Goal: Communication & Community: Answer question/provide support

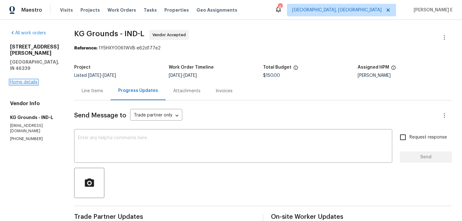
click at [29, 80] on link "Home details" at bounding box center [23, 82] width 27 height 4
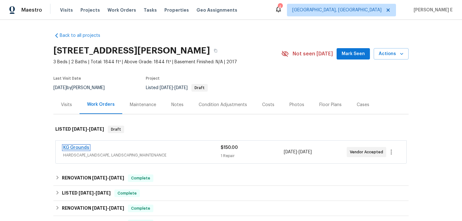
click at [70, 147] on link "KG Grounds" at bounding box center [76, 147] width 26 height 4
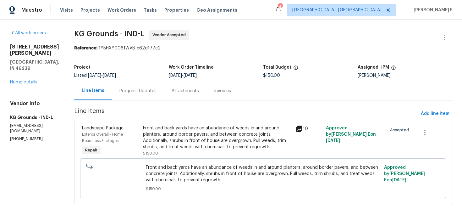
scroll to position [1, 0]
click at [137, 84] on div "Progress Updates" at bounding box center [138, 90] width 52 height 19
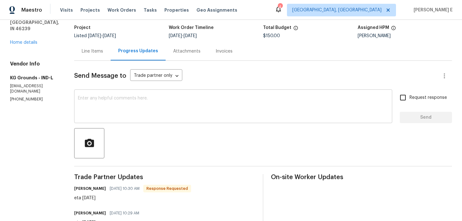
scroll to position [37, 0]
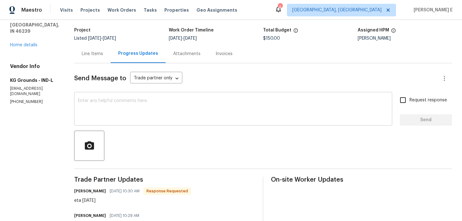
click at [193, 107] on textarea at bounding box center [233, 109] width 311 height 22
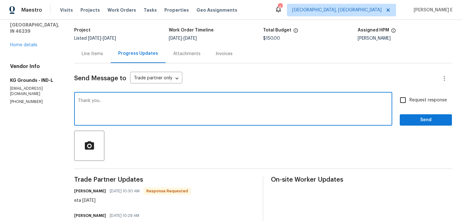
type textarea "Thank you.."
click at [411, 102] on span "Request response" at bounding box center [428, 100] width 37 height 7
click at [410, 102] on input "Request response" at bounding box center [402, 99] width 13 height 13
checkbox input "true"
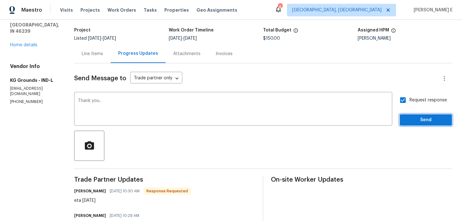
click at [410, 122] on span "Send" at bounding box center [426, 120] width 42 height 8
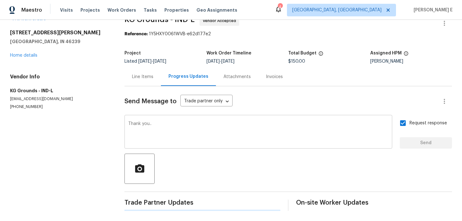
scroll to position [0, 0]
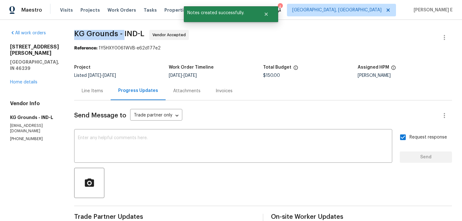
drag, startPoint x: 76, startPoint y: 31, endPoint x: 127, endPoint y: 33, distance: 51.0
click at [127, 33] on div "All work orders 10112 James Run Dr Indianapolis, IN 46239 Home details Vendor I…" at bounding box center [231, 213] width 462 height 387
copy span "KG Grounds -"
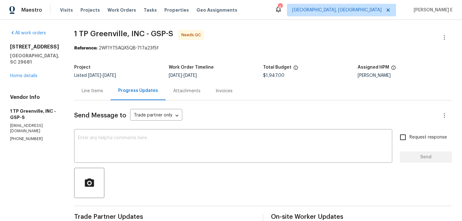
click at [102, 91] on div "Line Items" at bounding box center [92, 90] width 36 height 19
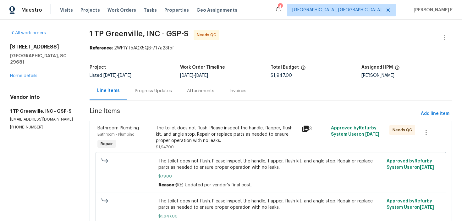
scroll to position [37, 0]
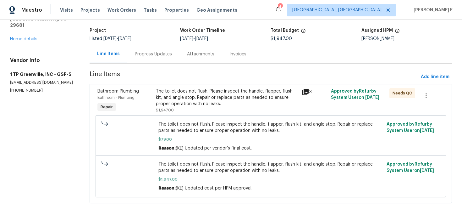
click at [182, 102] on div "The toilet does not flush. Please inspect the handle, flapper, flush kit, and a…" at bounding box center [227, 97] width 142 height 19
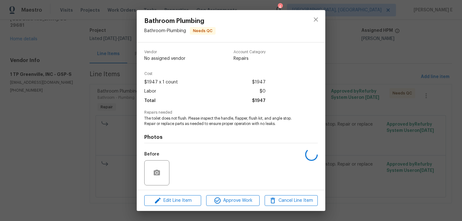
scroll to position [43, 0]
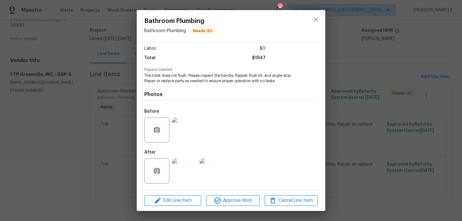
click at [181, 171] on img at bounding box center [184, 170] width 25 height 25
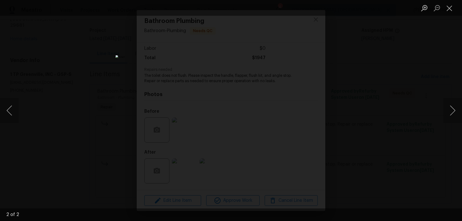
click at [379, 47] on div "Lightbox" at bounding box center [231, 110] width 462 height 221
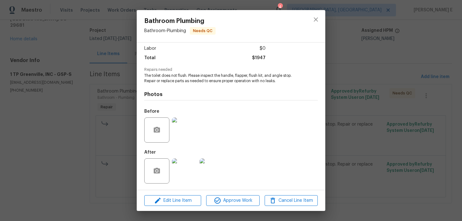
click at [379, 47] on div "Bathroom Plumbing Bathroom - Plumbing Needs QC Vendor 1 TP Greenville, INC Acco…" at bounding box center [231, 110] width 462 height 221
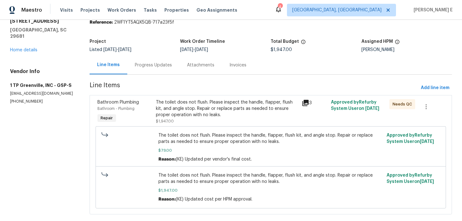
scroll to position [35, 0]
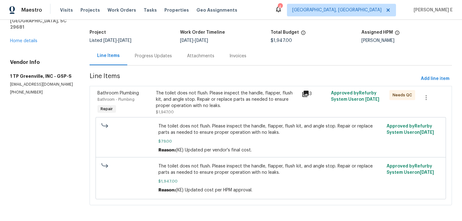
click at [147, 52] on div "Progress Updates" at bounding box center [153, 56] width 52 height 19
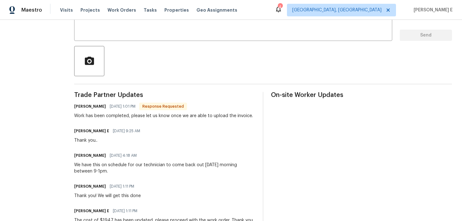
scroll to position [21, 0]
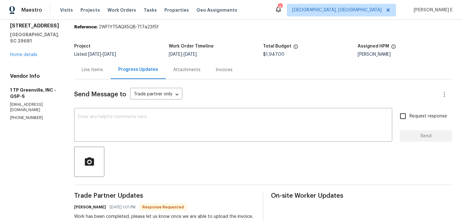
click at [88, 70] on div "Line Items" at bounding box center [92, 70] width 21 height 6
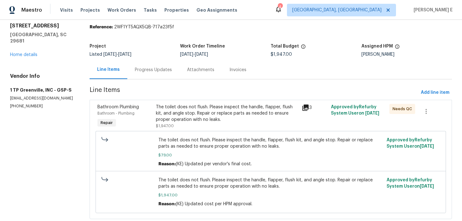
scroll to position [37, 0]
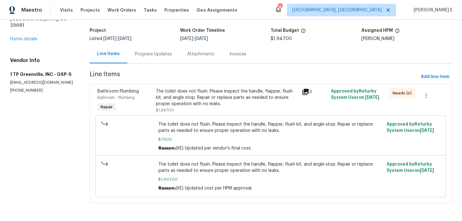
click at [191, 107] on div "The toilet does not flush. Please inspect the handle, flapper, flush kit, and a…" at bounding box center [227, 100] width 142 height 25
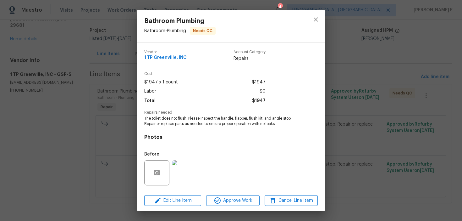
scroll to position [43, 0]
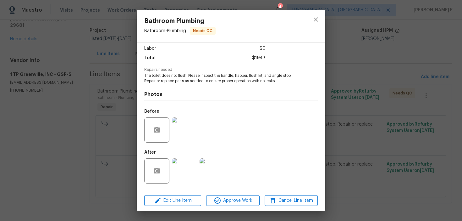
click at [184, 180] on img at bounding box center [184, 170] width 25 height 25
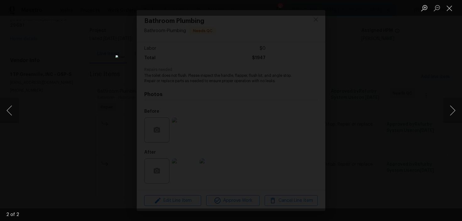
click at [347, 117] on div "Lightbox" at bounding box center [231, 110] width 462 height 221
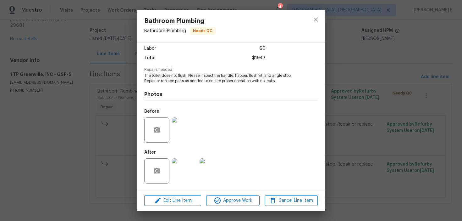
click at [347, 117] on div "Bathroom Plumbing Bathroom - Plumbing Needs QC Vendor 1 TP Greenville, INC Acco…" at bounding box center [231, 110] width 462 height 221
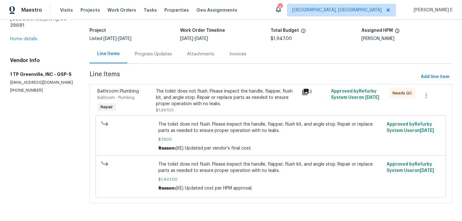
scroll to position [0, 0]
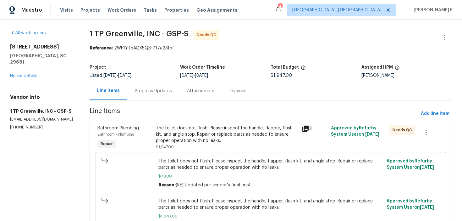
click at [144, 88] on div "Progress Updates" at bounding box center [153, 91] width 37 height 6
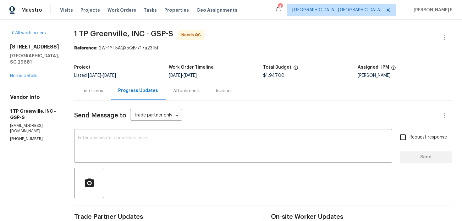
click at [75, 100] on div "Line Items" at bounding box center [92, 90] width 36 height 19
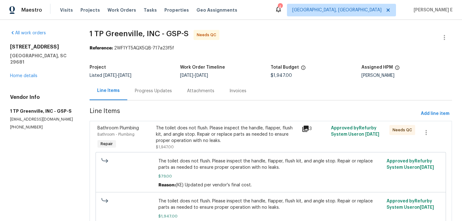
click at [163, 134] on div "The toilet does not flush. Please inspect the handle, flapper, flush kit, and a…" at bounding box center [227, 134] width 142 height 19
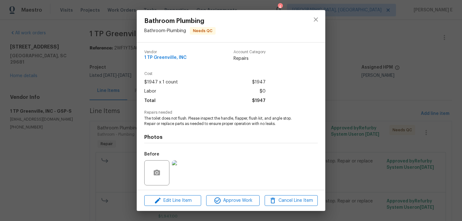
scroll to position [43, 0]
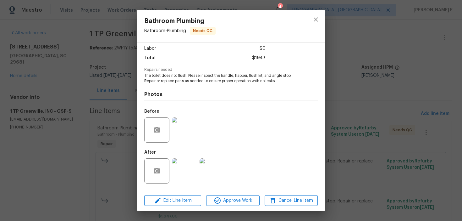
click at [183, 137] on img at bounding box center [184, 129] width 25 height 25
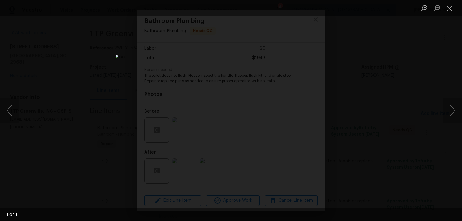
click at [376, 94] on div "Lightbox" at bounding box center [231, 110] width 462 height 221
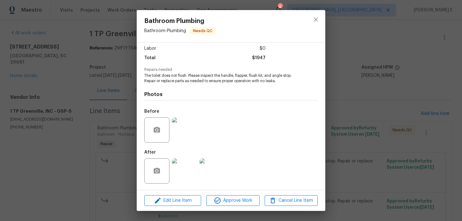
click at [194, 169] on img at bounding box center [184, 170] width 25 height 25
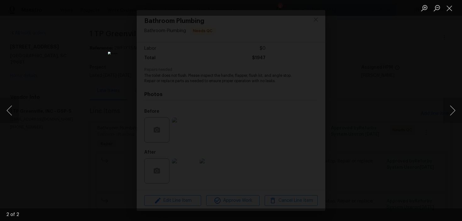
click at [383, 95] on div "Lightbox" at bounding box center [231, 110] width 462 height 221
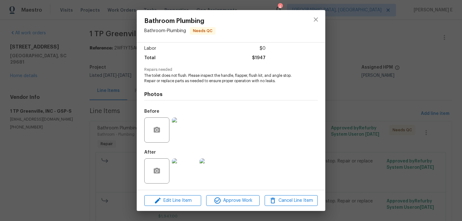
click at [383, 95] on div "Bathroom Plumbing Bathroom - Plumbing Needs QC Vendor 1 TP Greenville, INC Acco…" at bounding box center [231, 110] width 462 height 221
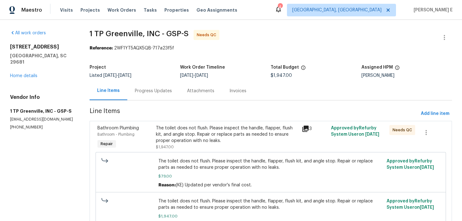
click at [169, 90] on div "Progress Updates" at bounding box center [153, 91] width 37 height 6
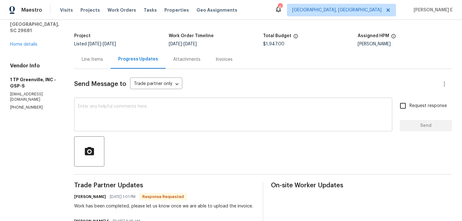
scroll to position [23, 0]
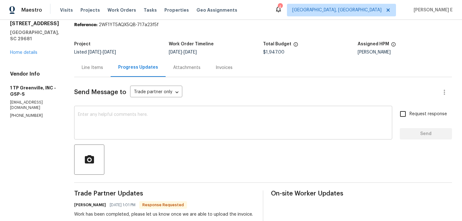
click at [168, 132] on textarea at bounding box center [233, 123] width 311 height 22
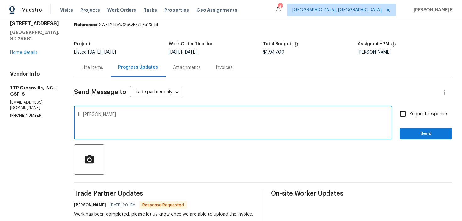
click at [87, 113] on textarea "Hi Meritt" at bounding box center [233, 123] width 311 height 22
click at [110, 116] on textarea "Hi Merritt" at bounding box center [233, 123] width 311 height 22
click at [127, 117] on textarea "Hi Merritt, We only receoved" at bounding box center [233, 123] width 311 height 22
click at [127, 115] on textarea "Hi Merritt, We only receoved" at bounding box center [233, 123] width 311 height 22
click at [144, 115] on textarea "Hi Merritt, We only received" at bounding box center [233, 123] width 311 height 22
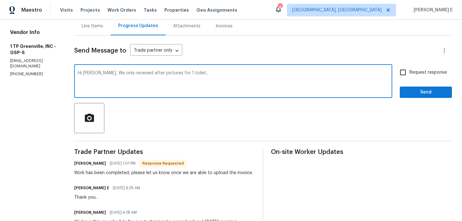
scroll to position [64, 0]
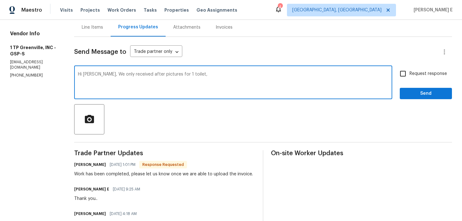
click at [173, 75] on textarea "Hi Merritt, We only received after pictures for 1 toilet," at bounding box center [233, 83] width 311 height 22
click at [229, 76] on textarea "Hi Merritt, We only received after pictures for 1 newly replaced toilet," at bounding box center [233, 83] width 311 height 22
drag, startPoint x: 98, startPoint y: 74, endPoint x: 103, endPoint y: 96, distance: 22.4
click at [98, 79] on textarea "Hi Merritt, We only received after pictures for 1 newly replaced toilet, could …" at bounding box center [233, 83] width 311 height 22
paste textarea "one of the newly replaced toilets. Could you upload the after photos for the ot…"
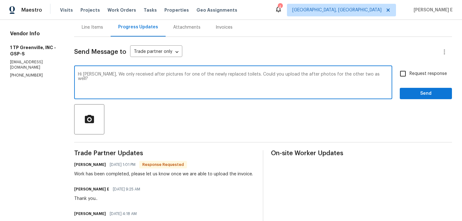
type textarea "Hi Merritt, We only received after pictures for one of the newly replaced toile…"
click at [418, 75] on span "Request response" at bounding box center [428, 73] width 37 height 7
click at [410, 75] on input "Request response" at bounding box center [402, 73] width 13 height 13
checkbox input "true"
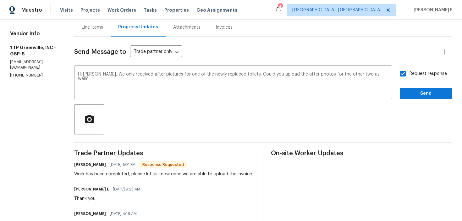
click at [422, 95] on span "Send" at bounding box center [426, 94] width 42 height 8
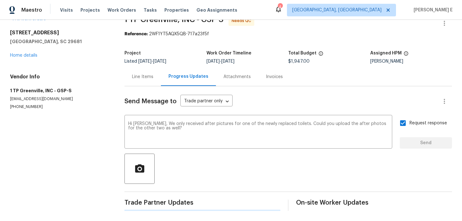
scroll to position [0, 0]
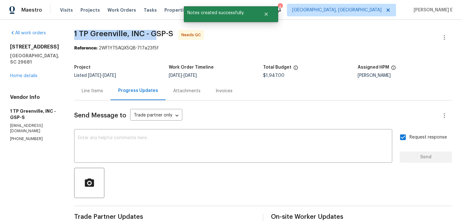
drag, startPoint x: 72, startPoint y: 34, endPoint x: 151, endPoint y: 36, distance: 79.3
click at [151, 36] on span "1 TP Greenville, INC - GSP-S" at bounding box center [123, 34] width 99 height 8
copy span "1 TP Greenville, INC - G"
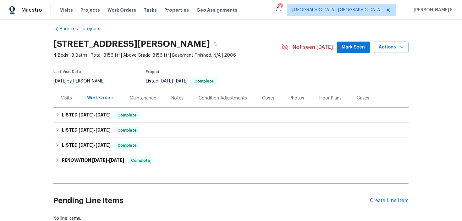
scroll to position [7, 0]
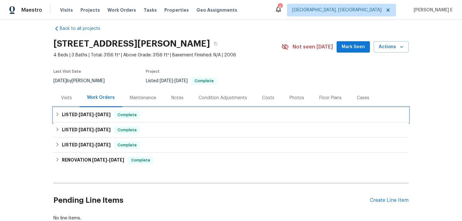
click at [101, 119] on div "LISTED 8/26/25 - 9/2/25 Complete" at bounding box center [230, 114] width 355 height 15
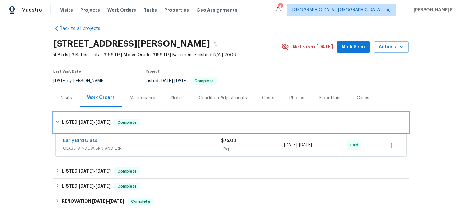
scroll to position [11, 0]
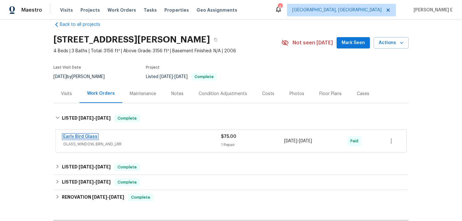
click at [76, 134] on link "Early Bird Glass" at bounding box center [80, 136] width 34 height 4
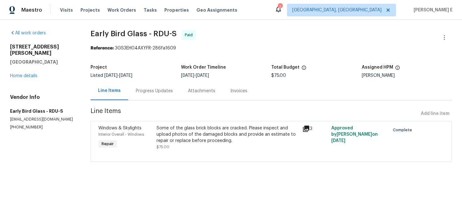
click at [162, 93] on div "Progress Updates" at bounding box center [154, 91] width 37 height 6
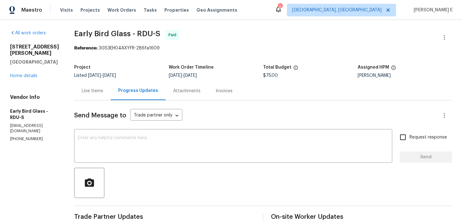
click at [82, 88] on div "Line Items" at bounding box center [92, 91] width 21 height 6
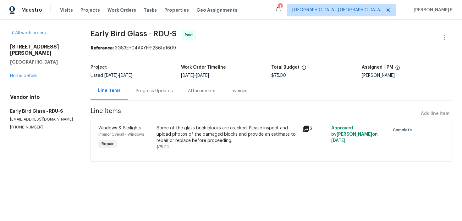
click at [222, 123] on div "Windows & Skylights Interior Overall - Windows Repair Some of the glass brick b…" at bounding box center [272, 141] width 362 height 41
click at [222, 130] on div "Some of the glass brick blocks are cracked. Please inspect and upload photos of…" at bounding box center [228, 134] width 142 height 19
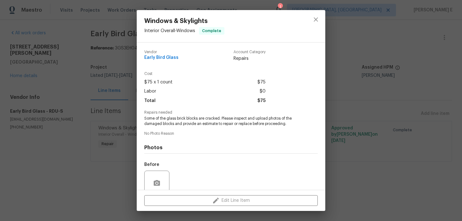
scroll to position [53, 0]
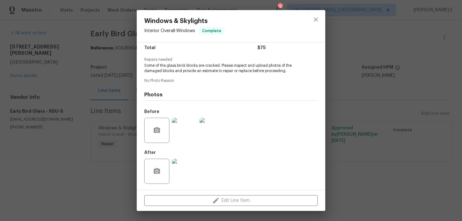
click at [210, 126] on img at bounding box center [212, 130] width 25 height 25
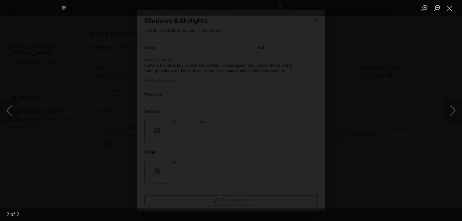
click at [105, 113] on div "Lightbox" at bounding box center [231, 110] width 462 height 221
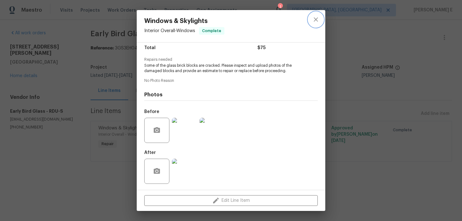
click at [315, 23] on button "close" at bounding box center [315, 19] width 15 height 15
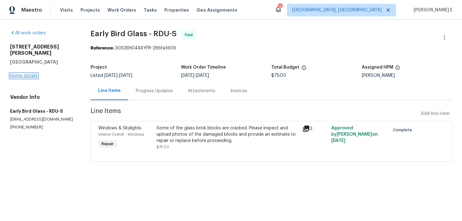
click at [27, 74] on link "Home details" at bounding box center [23, 76] width 27 height 4
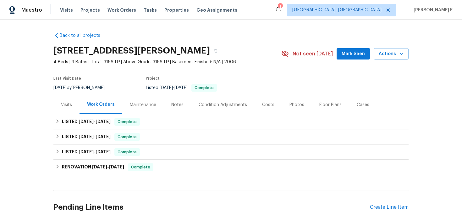
click at [349, 102] on div "Cases" at bounding box center [363, 104] width 28 height 19
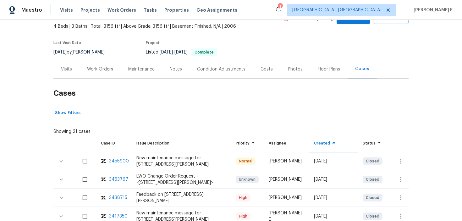
scroll to position [48, 0]
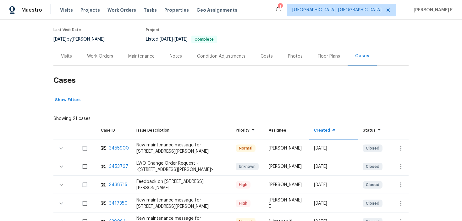
click at [123, 168] on div "3453767" at bounding box center [118, 166] width 19 height 6
click at [379, 21] on section "3116 Kirby St, Durham, NC 27713 4 Beds | 3 Baths | Total: 3156 ft² | Above Grad…" at bounding box center [230, 20] width 355 height 53
click at [102, 60] on div "Work Orders" at bounding box center [100, 56] width 41 height 19
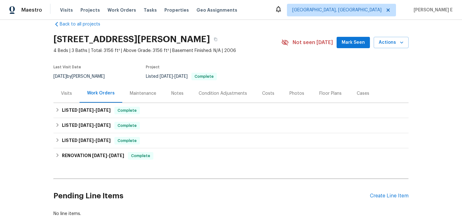
scroll to position [50, 0]
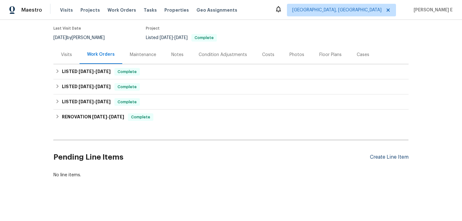
click at [375, 157] on div "Create Line Item" at bounding box center [389, 157] width 39 height 6
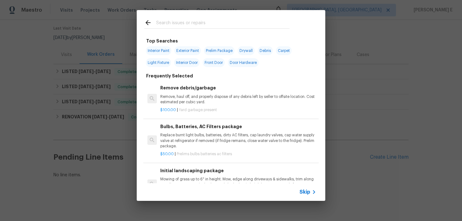
click at [184, 26] on input "text" at bounding box center [222, 23] width 133 height 9
type input "window"
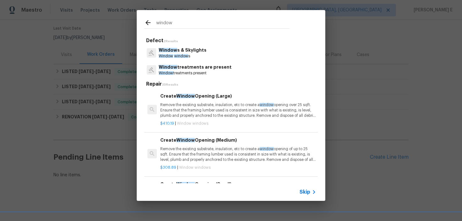
click at [189, 58] on p "Window window s" at bounding box center [183, 55] width 48 height 5
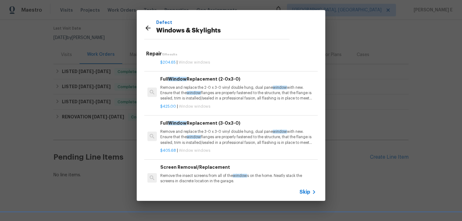
scroll to position [114, 0]
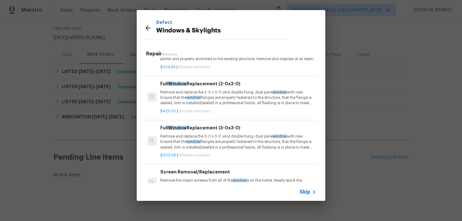
click at [217, 96] on p "Remove and replace the 2-0 x 3-0 vinyl double hung, dual pane window with new. …" at bounding box center [238, 98] width 156 height 16
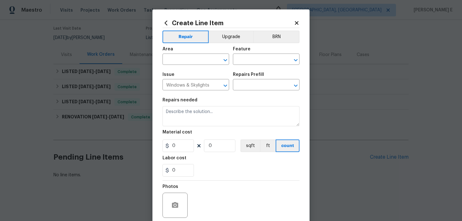
type input "Full Window Replacement (2-0x3-0) $425.00"
type textarea "Remove and replace the 2-0 x 3-0 vinyl double hung, dual pane window with new. …"
type input "425"
type input "1"
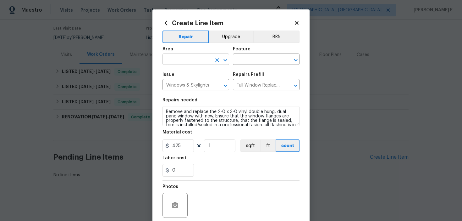
click at [202, 60] on input "text" at bounding box center [187, 60] width 49 height 10
type input "Interior Overall"
type input "Windows"
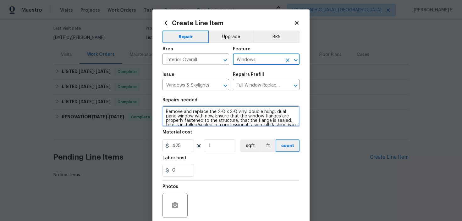
click at [223, 112] on textarea "Remove and replace the 2-0 x 3-0 vinyl double hung, dual pane window with new. …" at bounding box center [231, 116] width 137 height 20
paste textarea "Broken privacy glass in the main bathroom."
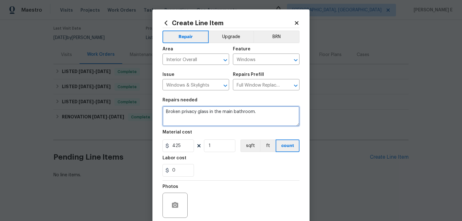
paste textarea "Please inspect and repair to ensure it’s properly secured and functioning as in…"
type textarea "Broken privacy glass in the main bathroom. Please inspect and repair to ensure …"
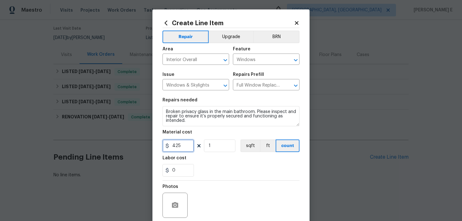
click at [177, 143] on input "425" at bounding box center [178, 145] width 31 height 13
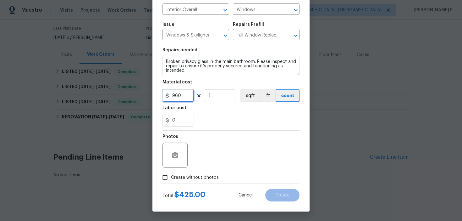
type input "960"
click at [175, 153] on icon "button" at bounding box center [175, 155] width 6 height 6
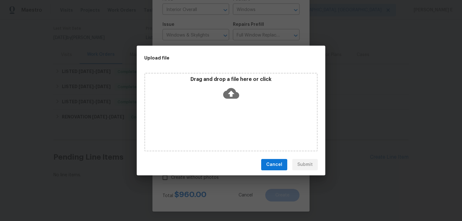
click at [233, 92] on icon at bounding box center [231, 93] width 16 height 16
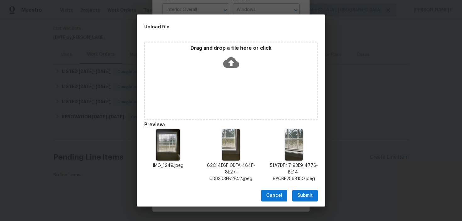
click at [302, 192] on span "Submit" at bounding box center [304, 195] width 15 height 8
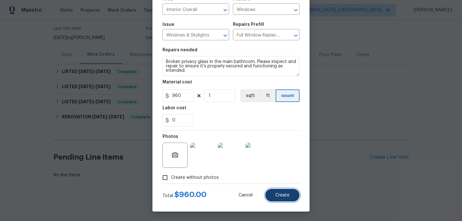
click at [286, 194] on span "Create" at bounding box center [282, 195] width 14 height 5
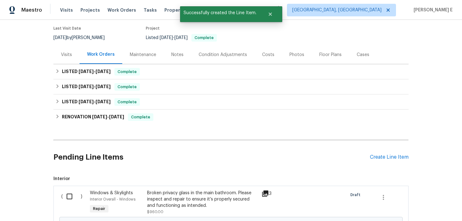
scroll to position [128, 0]
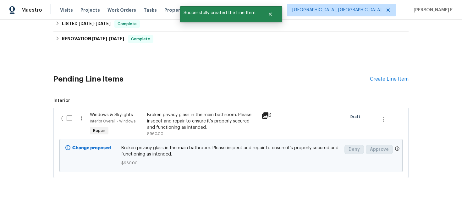
click at [72, 118] on input "checkbox" at bounding box center [72, 118] width 18 height 13
checkbox input "true"
click at [417, 213] on div "Cancel (1) Item Create Work Order" at bounding box center [231, 205] width 462 height 32
click at [420, 203] on span "Create Work Order" at bounding box center [426, 205] width 42 height 8
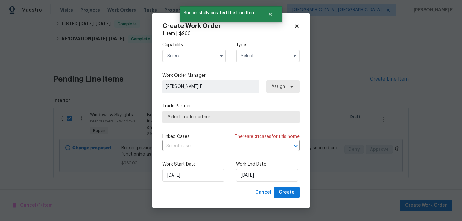
click at [217, 54] on span at bounding box center [221, 55] width 9 height 9
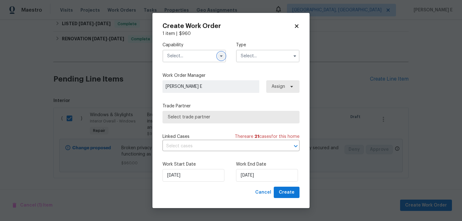
click at [223, 54] on icon "button" at bounding box center [221, 55] width 5 height 5
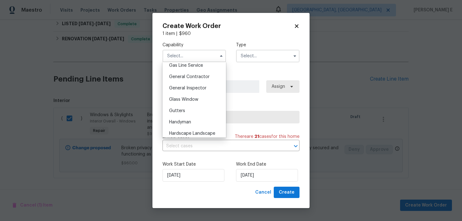
scroll to position [292, 0]
click at [190, 98] on span "Glass Window" at bounding box center [183, 100] width 29 height 4
type input "Glass Window"
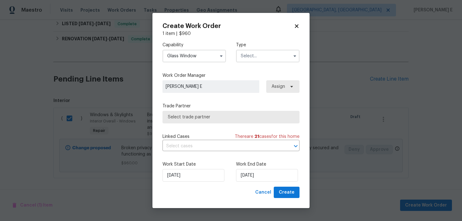
click at [260, 53] on input "text" at bounding box center [268, 56] width 64 height 13
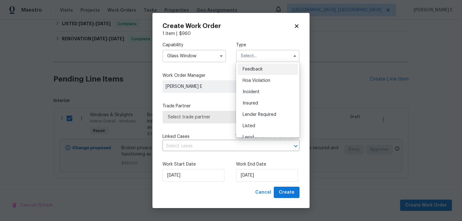
click at [253, 72] on div "Feedback" at bounding box center [268, 69] width 60 height 11
type input "Feedback"
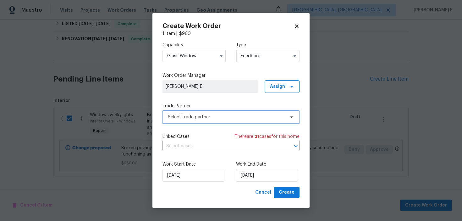
click at [202, 117] on span "Select trade partner" at bounding box center [226, 117] width 117 height 6
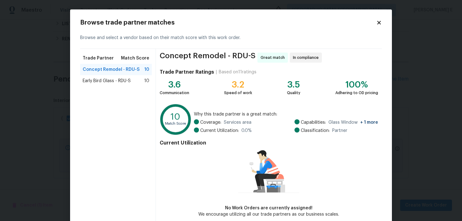
click at [86, 84] on div "Early Bird Glass - RDU-S 10" at bounding box center [116, 80] width 72 height 11
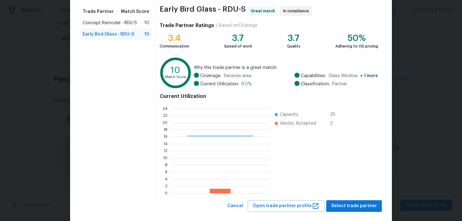
scroll to position [57, 0]
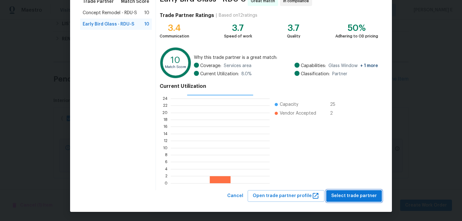
click at [349, 195] on span "Select trade partner" at bounding box center [354, 196] width 46 height 8
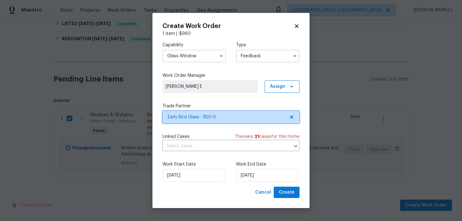
scroll to position [0, 0]
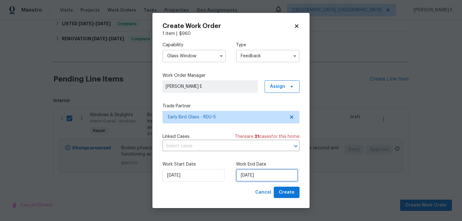
click at [268, 179] on input "16/09/2025" at bounding box center [267, 175] width 62 height 13
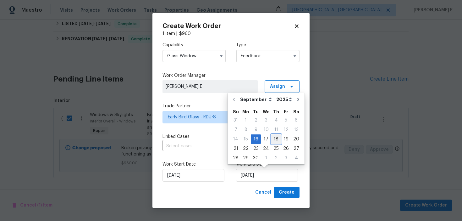
click at [277, 139] on div "18" at bounding box center [276, 139] width 10 height 9
type input "18/09/2025"
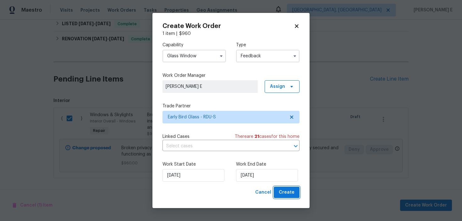
click at [291, 191] on span "Create" at bounding box center [287, 192] width 16 height 8
checkbox input "false"
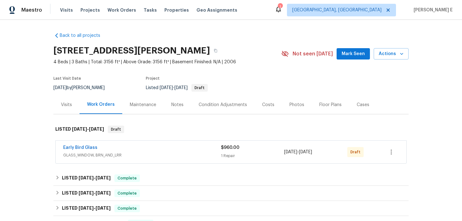
click at [87, 144] on span "Early Bird Glass" at bounding box center [80, 147] width 34 height 6
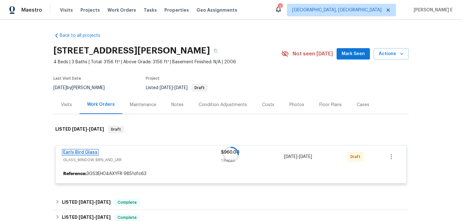
click at [77, 151] on link "Early Bird Glass" at bounding box center [80, 152] width 34 height 4
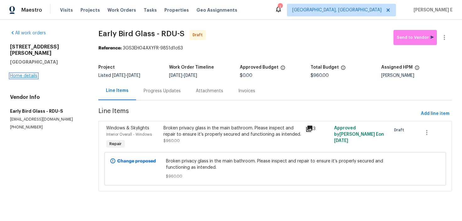
click at [32, 74] on link "Home details" at bounding box center [23, 76] width 27 height 4
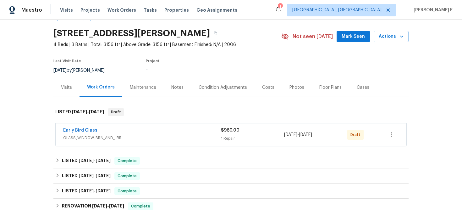
scroll to position [18, 0]
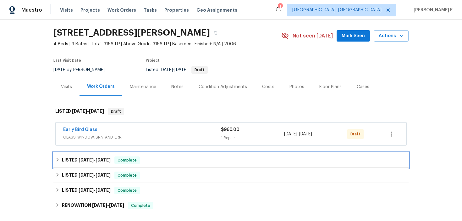
click at [94, 155] on div "LISTED 8/26/25 - 9/2/25 Complete" at bounding box center [230, 159] width 355 height 15
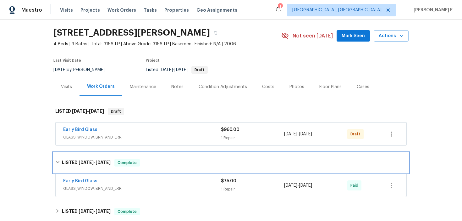
scroll to position [25, 0]
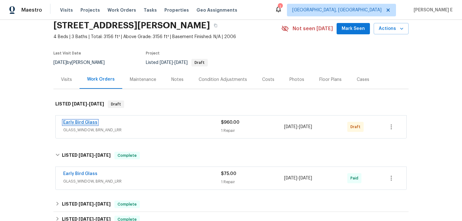
click at [89, 120] on link "Early Bird Glass" at bounding box center [80, 122] width 34 height 4
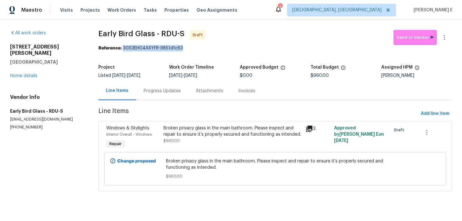
drag, startPoint x: 125, startPoint y: 48, endPoint x: 193, endPoint y: 49, distance: 68.5
click at [193, 49] on div "Reference: 3GS3EH04AXYFR-9851d1c63" at bounding box center [275, 48] width 354 height 6
copy div "3GS3EH04AXYFR-9851d1c63"
click at [166, 91] on div "Progress Updates" at bounding box center [162, 91] width 37 height 6
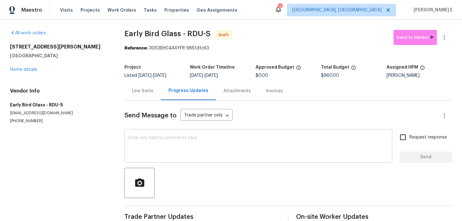
click at [169, 148] on textarea at bounding box center [258, 147] width 260 height 22
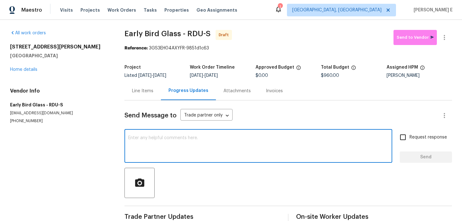
paste textarea "Hi this is Keerthana with Opendoor. I’m confirming you received the WO for the …"
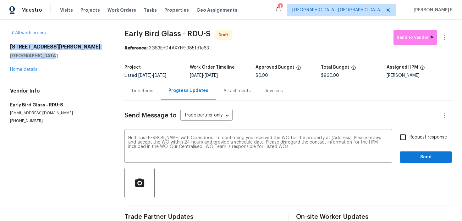
drag, startPoint x: 9, startPoint y: 47, endPoint x: 55, endPoint y: 55, distance: 47.0
click at [55, 55] on div "All work orders 3116 Kirby St Durham, NC 27713 Home details Vendor Info Early B…" at bounding box center [231, 127] width 462 height 214
copy div "3116 Kirby St Durham, NC 27713"
click at [331, 138] on textarea "Hi this is Keerthana with Opendoor. I’m confirming you received the WO for the …" at bounding box center [258, 147] width 260 height 22
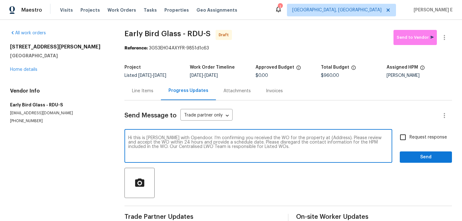
click at [331, 138] on textarea "Hi this is Keerthana with Opendoor. I’m confirming you received the WO for the …" at bounding box center [258, 147] width 260 height 22
paste textarea "3116 Kirby St Durham, NC 27713"
type textarea "Hi this is Keerthana with Opendoor. I’m confirming you received the WO for the …"
click at [413, 143] on label "Request response" at bounding box center [421, 136] width 51 height 13
click at [410, 143] on input "Request response" at bounding box center [402, 136] width 13 height 13
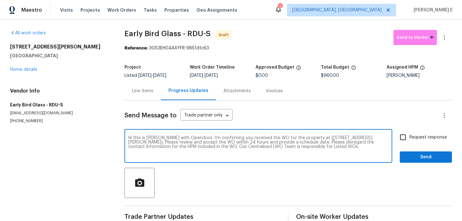
checkbox input "true"
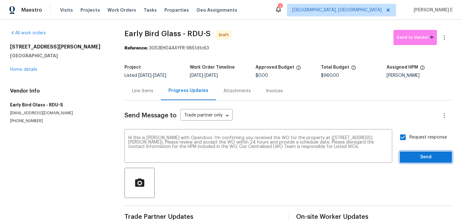
click at [410, 154] on span "Send" at bounding box center [426, 157] width 42 height 8
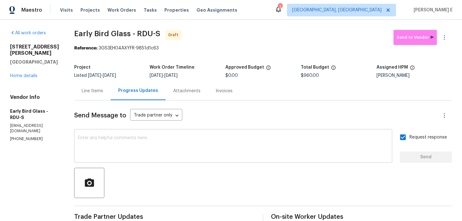
click at [194, 145] on textarea at bounding box center [233, 147] width 311 height 22
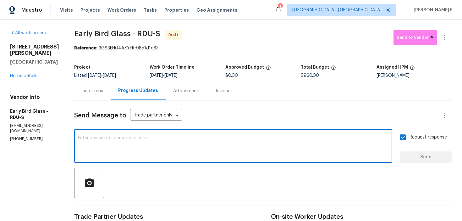
paste textarea "Attention All Work Orders must include before-photos (both close-up and wide-an…"
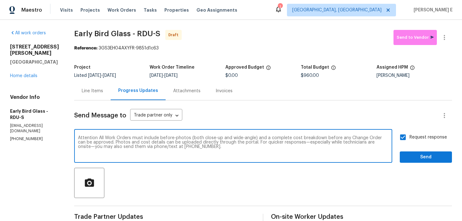
type textarea "Attention All Work Orders must include before-photos (both close-up and wide-an…"
click at [412, 142] on label "Request response" at bounding box center [421, 136] width 51 height 13
click at [410, 142] on input "Request response" at bounding box center [402, 136] width 13 height 13
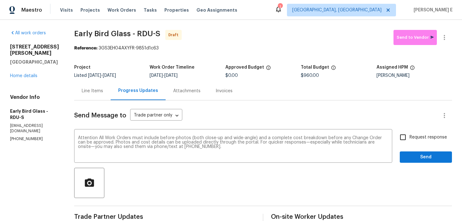
click at [402, 136] on input "Request response" at bounding box center [402, 136] width 13 height 13
checkbox input "true"
click at [408, 152] on button "Send" at bounding box center [426, 157] width 52 height 12
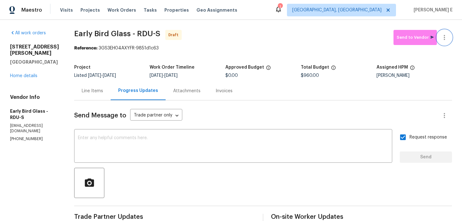
click at [446, 37] on icon "button" at bounding box center [445, 38] width 8 height 8
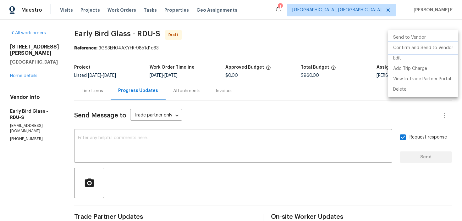
click at [437, 48] on li "Confirm and Send to Vendor" at bounding box center [423, 48] width 70 height 10
click at [286, 56] on div at bounding box center [231, 110] width 462 height 221
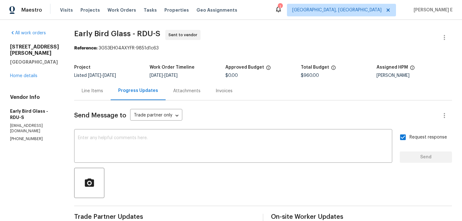
click at [69, 47] on div "All work orders 3116 Kirby St Durham, NC 27713 Home details Vendor Info Early B…" at bounding box center [231, 176] width 462 height 313
drag, startPoint x: 72, startPoint y: 33, endPoint x: 128, endPoint y: 35, distance: 55.7
click at [128, 35] on span "Early Bird Glass - RDU-S" at bounding box center [117, 34] width 86 height 8
copy span "Early Bird Glass"
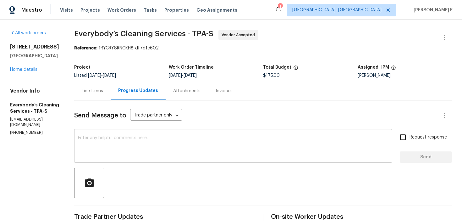
click at [190, 149] on textarea at bounding box center [233, 147] width 311 height 22
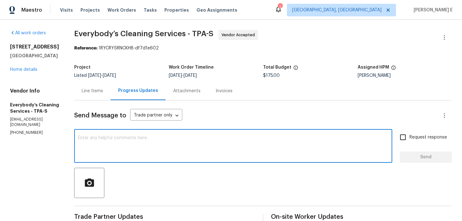
paste textarea "Thanks for accepting the work order! Just checking—do you have a scheduled date…"
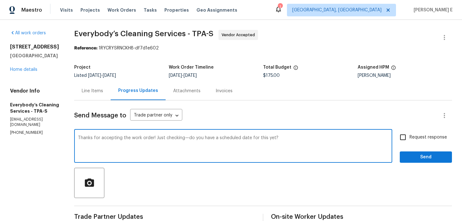
type textarea "Thanks for accepting the work order! Just checking—do you have a scheduled date…"
click at [403, 133] on input "Request response" at bounding box center [402, 136] width 13 height 13
checkbox input "true"
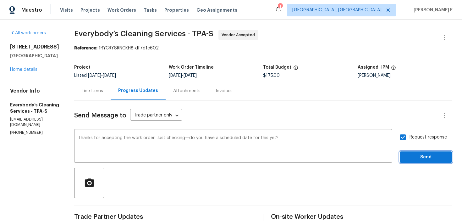
click at [409, 152] on button "Send" at bounding box center [426, 157] width 52 height 12
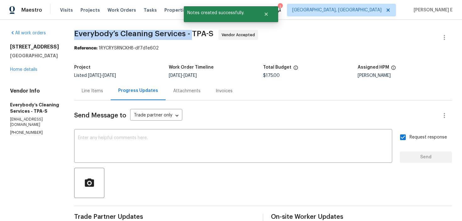
drag, startPoint x: 95, startPoint y: 31, endPoint x: 213, endPoint y: 36, distance: 118.0
click at [213, 36] on div "All work orders [STREET_ADDRESS] Home details Vendor Info Everybody’s Cleaning …" at bounding box center [231, 189] width 462 height 338
copy span "Everybody’s Cleaning Services -"
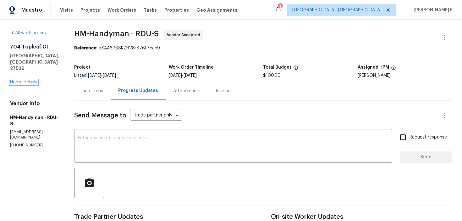
click at [31, 80] on link "Home details" at bounding box center [23, 82] width 27 height 4
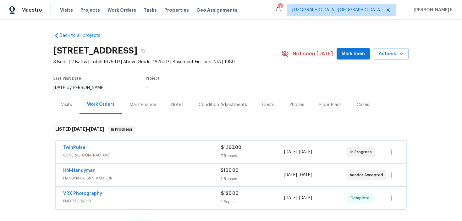
scroll to position [28, 0]
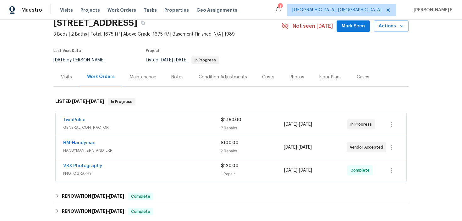
click at [110, 123] on div "TwinPulse" at bounding box center [142, 121] width 158 height 8
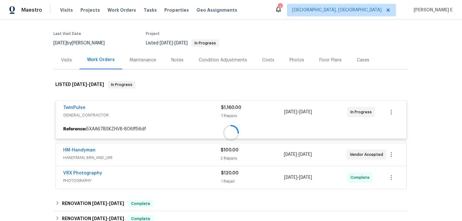
scroll to position [46, 0]
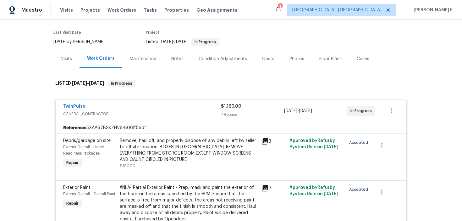
click at [110, 108] on div "TwinPulse" at bounding box center [142, 107] width 158 height 8
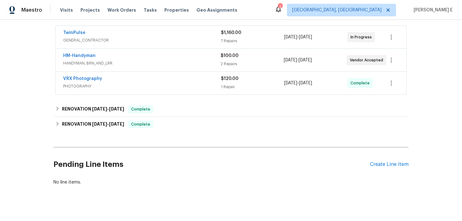
scroll to position [115, 0]
click at [69, 57] on link "HM-Handyman" at bounding box center [79, 55] width 32 height 4
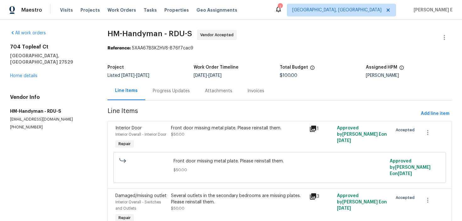
click at [166, 85] on div "Progress Updates" at bounding box center [171, 90] width 52 height 19
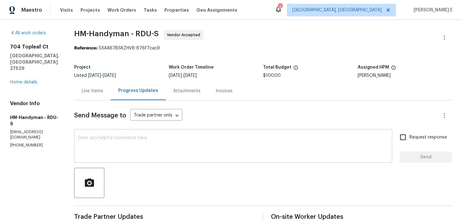
click at [200, 141] on textarea at bounding box center [233, 147] width 311 height 22
paste textarea "Has a date been confirmed for this yet?"
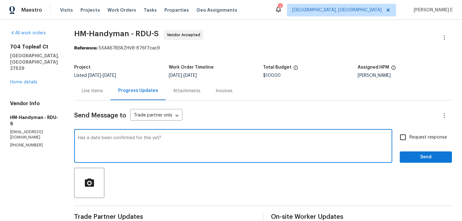
type textarea "Has a date been confirmed for this yet?"
click at [412, 132] on label "Request response" at bounding box center [421, 136] width 51 height 13
click at [410, 132] on input "Request response" at bounding box center [402, 136] width 13 height 13
checkbox input "true"
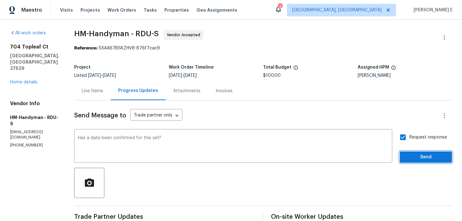
click at [409, 151] on button "Send" at bounding box center [426, 157] width 52 height 12
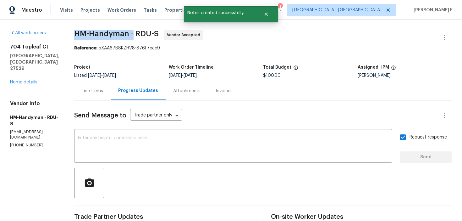
drag, startPoint x: 80, startPoint y: 32, endPoint x: 140, endPoint y: 34, distance: 60.1
click at [140, 34] on span "HM-Handyman - RDU-S Vendor Accepted" at bounding box center [255, 37] width 363 height 15
copy span "HM-Handyman -"
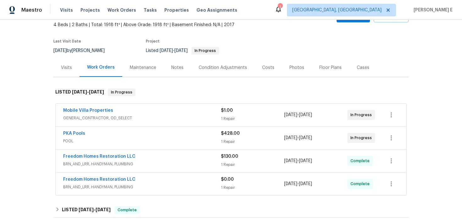
scroll to position [40, 0]
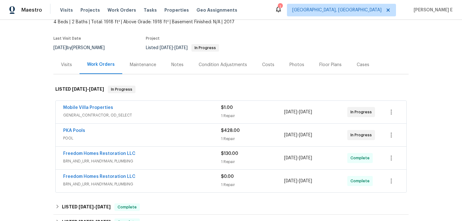
click at [152, 116] on span "GENERAL_CONTRACTOR, OD_SELECT" at bounding box center [142, 115] width 158 height 6
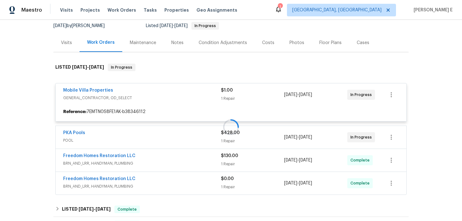
scroll to position [62, 0]
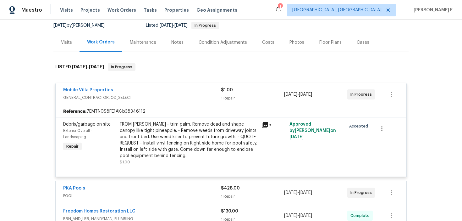
click at [149, 92] on div "Mobile Villa Properties" at bounding box center [142, 91] width 158 height 8
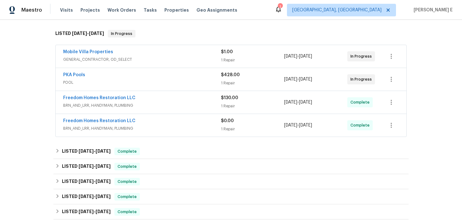
scroll to position [98, 0]
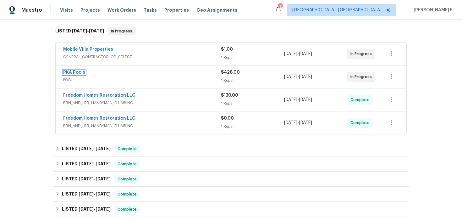
click at [69, 73] on link "PKA Pools" at bounding box center [74, 72] width 22 height 4
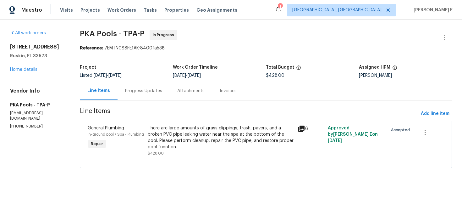
click at [154, 92] on div "Progress Updates" at bounding box center [143, 91] width 37 height 6
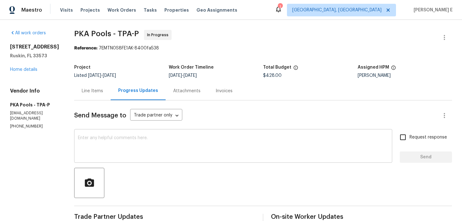
click at [192, 152] on textarea at bounding box center [233, 147] width 311 height 22
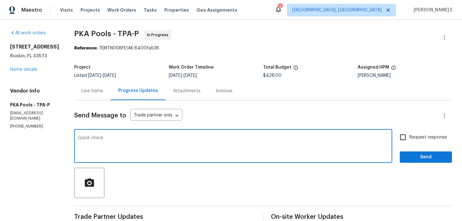
paste textarea "—are we still on track with this work order [DATE]?"
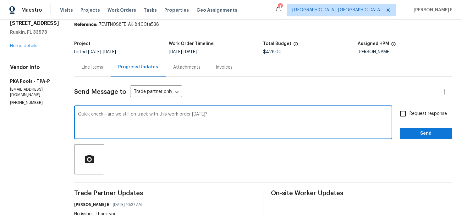
scroll to position [34, 0]
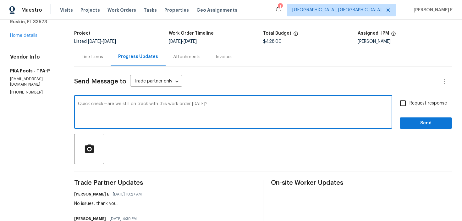
type textarea "Quick check—are we still on track with this work order [DATE]?"
click at [405, 104] on input "Request response" at bounding box center [402, 103] width 13 height 13
checkbox input "true"
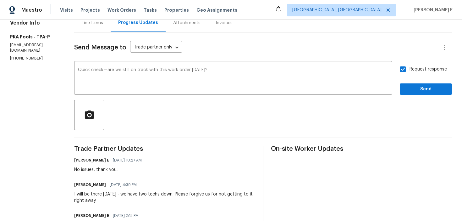
scroll to position [0, 0]
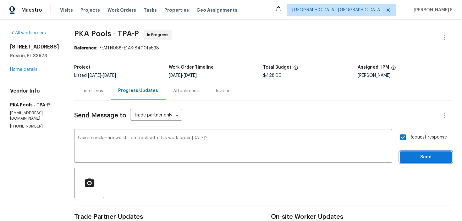
click at [411, 160] on span "Send" at bounding box center [426, 157] width 42 height 8
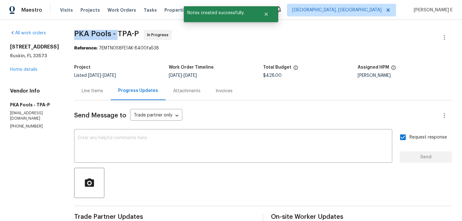
drag, startPoint x: 72, startPoint y: 31, endPoint x: 116, endPoint y: 32, distance: 43.4
click at [116, 32] on span "PKA Pools - TPA-P" at bounding box center [106, 34] width 65 height 8
copy span "PKA Pools -"
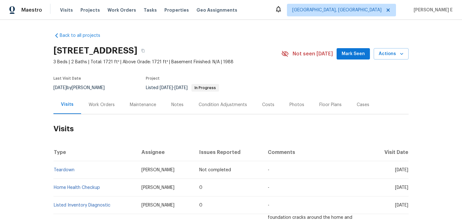
click at [104, 98] on div "Work Orders" at bounding box center [101, 104] width 41 height 19
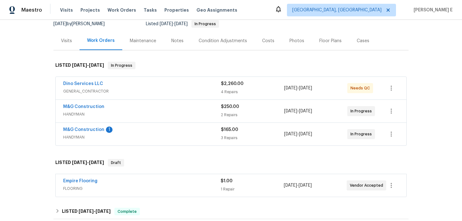
click at [122, 107] on div "M&G Construction" at bounding box center [142, 107] width 158 height 8
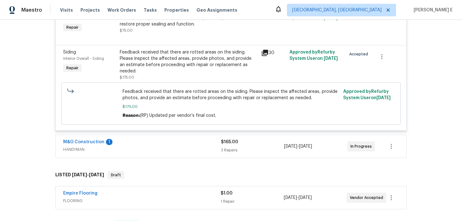
scroll to position [208, 0]
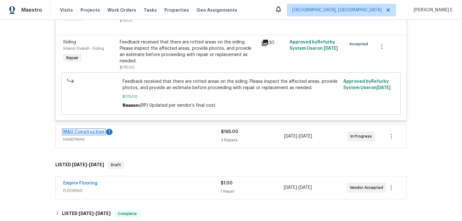
click at [86, 130] on link "M&G Construction" at bounding box center [83, 132] width 41 height 4
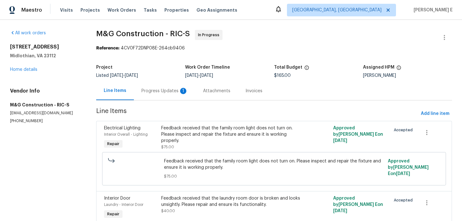
click at [163, 97] on div "Progress Updates 1" at bounding box center [165, 90] width 62 height 19
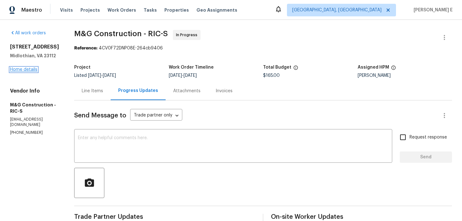
click at [33, 71] on link "Home details" at bounding box center [23, 69] width 27 height 4
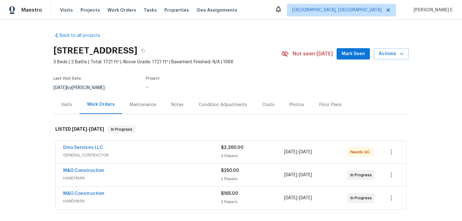
scroll to position [13, 0]
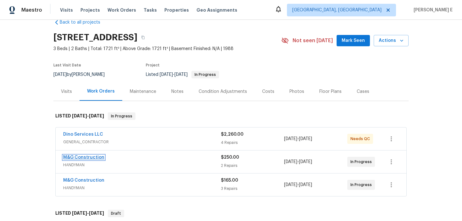
click at [75, 156] on link "M&G Construction" at bounding box center [83, 157] width 41 height 4
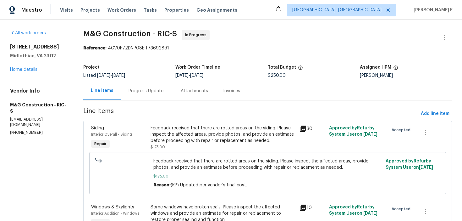
click at [143, 94] on div "Progress Updates" at bounding box center [147, 90] width 52 height 19
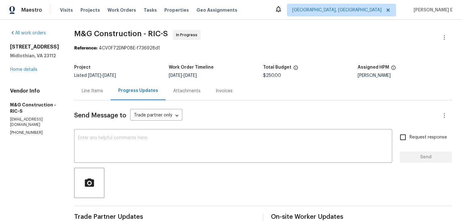
click at [22, 66] on div "5614 Chatmoss Rd Midlothian, VA 23112 Home details" at bounding box center [34, 58] width 49 height 29
click at [19, 70] on link "Home details" at bounding box center [23, 69] width 27 height 4
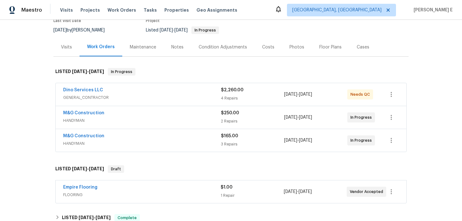
scroll to position [85, 0]
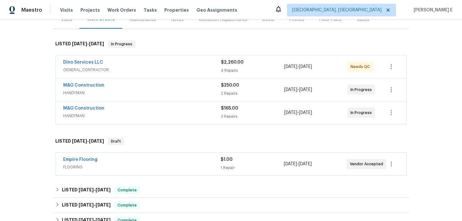
click at [92, 110] on span "M&G Construction" at bounding box center [83, 108] width 41 height 6
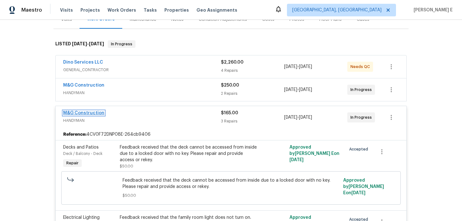
click at [89, 112] on link "M&G Construction" at bounding box center [83, 113] width 41 height 4
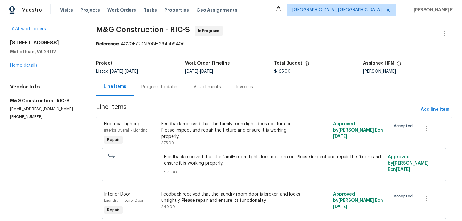
scroll to position [25, 0]
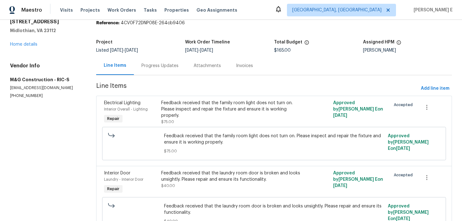
click at [166, 70] on div "Progress Updates" at bounding box center [160, 65] width 52 height 19
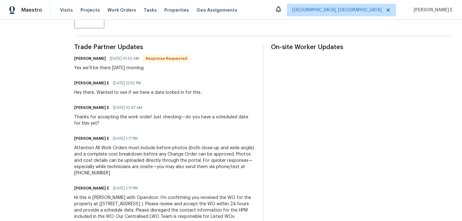
scroll to position [170, 0]
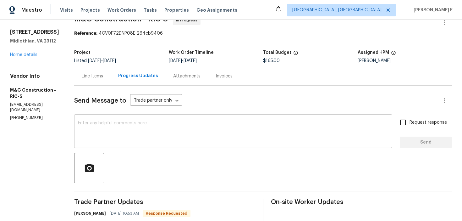
click at [169, 138] on textarea at bounding box center [233, 132] width 311 height 22
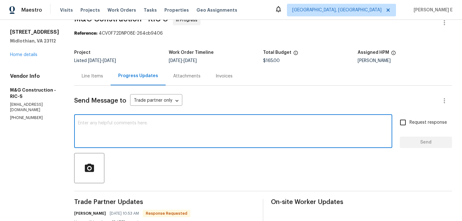
scroll to position [45, 0]
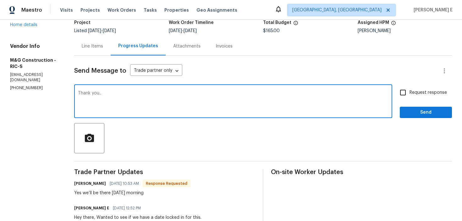
type textarea "Thank you.."
click at [433, 113] on span "Send" at bounding box center [426, 112] width 42 height 8
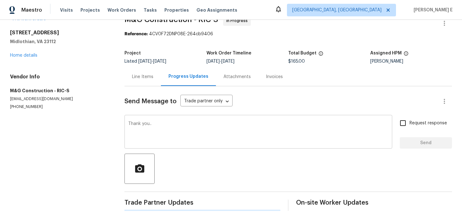
scroll to position [0, 0]
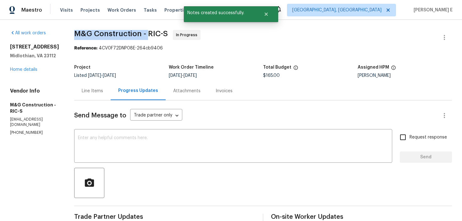
drag, startPoint x: 76, startPoint y: 33, endPoint x: 148, endPoint y: 33, distance: 72.0
click at [148, 33] on span "M&G Construction - RIC-S" at bounding box center [121, 34] width 94 height 8
copy span "M&G Construction -"
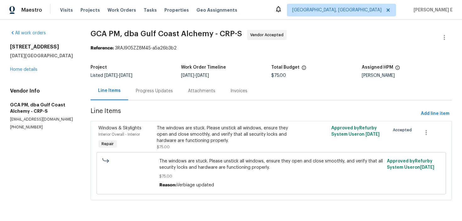
click at [157, 91] on div "Progress Updates" at bounding box center [154, 91] width 37 height 6
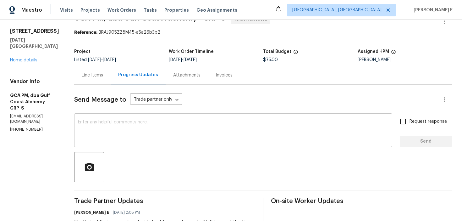
click at [99, 137] on textarea at bounding box center [233, 131] width 311 height 22
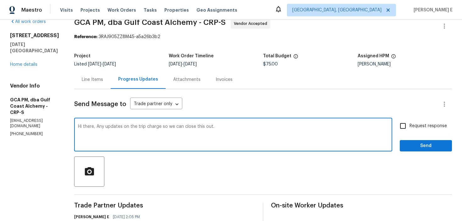
scroll to position [13, 0]
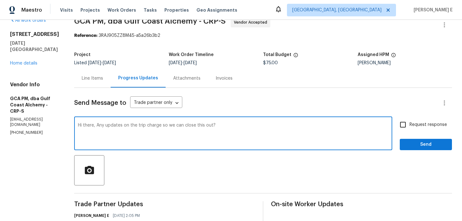
type textarea "Hi there, Any updates on the trip charge so we can close this out?"
click at [407, 124] on input "Request response" at bounding box center [402, 124] width 13 height 13
checkbox input "true"
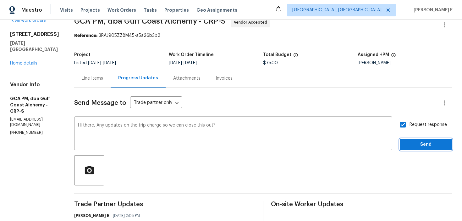
click at [410, 140] on button "Send" at bounding box center [426, 145] width 52 height 12
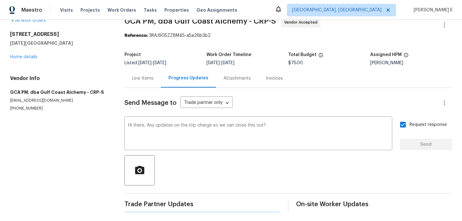
scroll to position [0, 0]
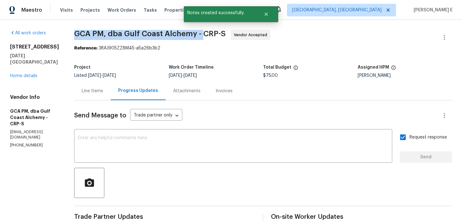
drag, startPoint x: 83, startPoint y: 35, endPoint x: 208, endPoint y: 32, distance: 125.8
click at [208, 33] on span "GCA PM, dba Gulf Coast Alchemy - CRP-S" at bounding box center [150, 34] width 152 height 8
copy span "GCA PM, dba Gulf Coast Alchemy -"
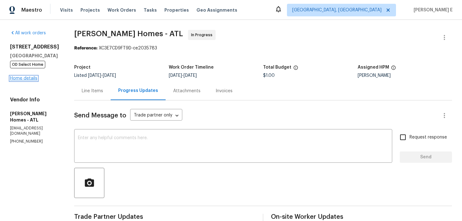
click at [32, 79] on link "Home details" at bounding box center [23, 78] width 27 height 4
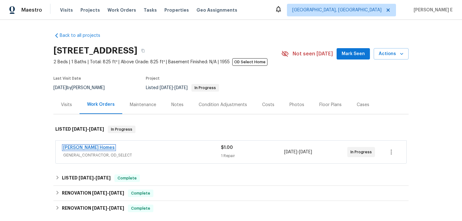
click at [86, 147] on link "[PERSON_NAME] Homes" at bounding box center [89, 147] width 52 height 4
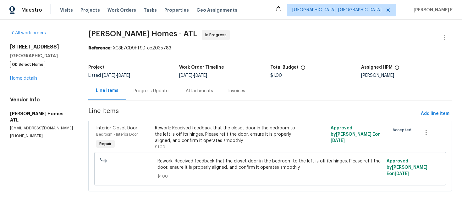
click at [166, 93] on div "Progress Updates" at bounding box center [152, 91] width 37 height 6
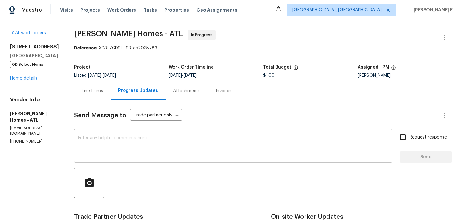
click at [176, 156] on textarea at bounding box center [233, 147] width 311 height 22
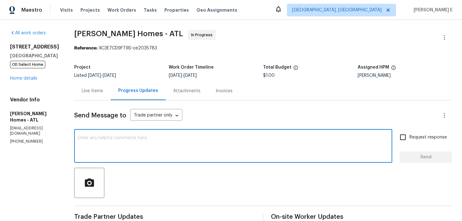
paste textarea "Thanks for accepting the work order! Just checking—do you have a scheduled date…"
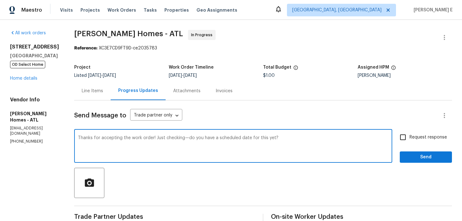
type textarea "Thanks for accepting the work order! Just checking—do you have a scheduled date…"
click at [410, 141] on input "Request response" at bounding box center [402, 136] width 13 height 13
checkbox input "true"
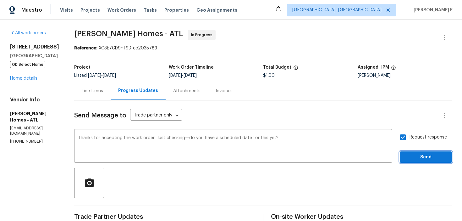
click at [411, 162] on button "Send" at bounding box center [426, 157] width 52 height 12
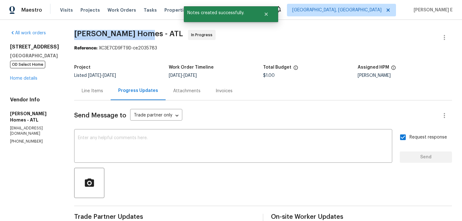
drag, startPoint x: 69, startPoint y: 33, endPoint x: 135, endPoint y: 33, distance: 65.4
click at [135, 33] on div "All work orders 190 Derby St Athens, GA 30601 OD Select Home Home details Vendo…" at bounding box center [231, 189] width 462 height 338
copy span "Therrien Homes -"
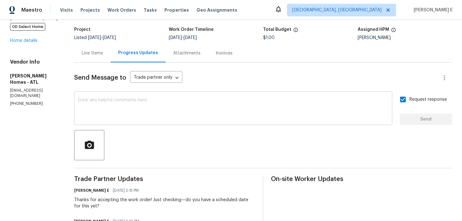
scroll to position [28, 0]
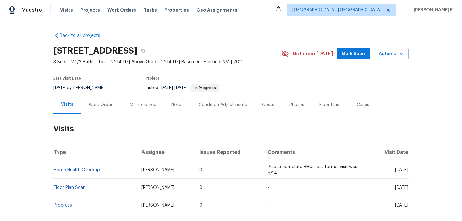
click at [92, 110] on div "Work Orders" at bounding box center [101, 104] width 41 height 19
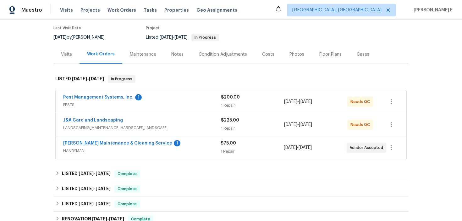
scroll to position [52, 0]
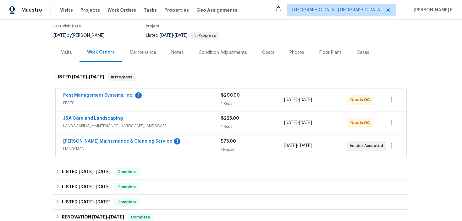
click at [165, 96] on div "Pest Management Systems, Inc. 1" at bounding box center [142, 96] width 158 height 8
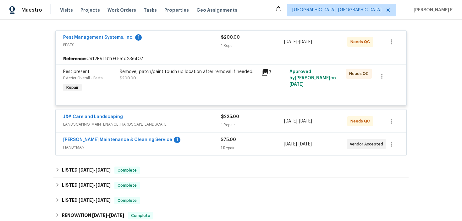
scroll to position [115, 0]
click at [174, 142] on div "Baker's Maintenance & Cleaning Service 1" at bounding box center [142, 140] width 158 height 8
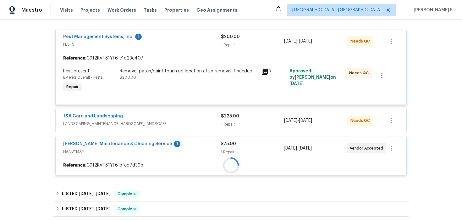
scroll to position [130, 0]
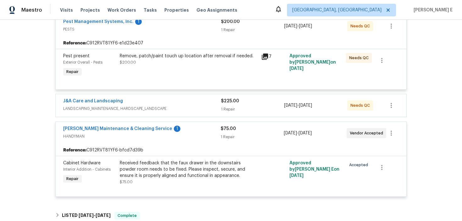
click at [142, 100] on div "J&A Care and Landscaping" at bounding box center [142, 102] width 158 height 8
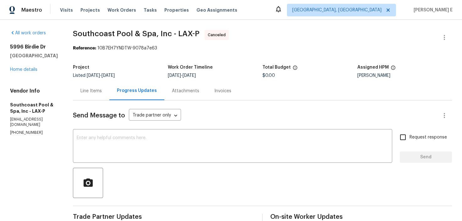
click at [21, 66] on div "5996 Birdie Dr La Verne, CA 91750 Home details" at bounding box center [34, 58] width 48 height 29
click at [16, 71] on link "Home details" at bounding box center [23, 69] width 27 height 4
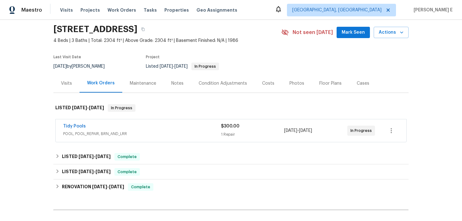
scroll to position [23, 0]
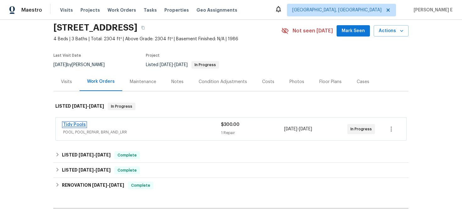
click at [68, 125] on link "Tidy Pools" at bounding box center [74, 124] width 23 height 4
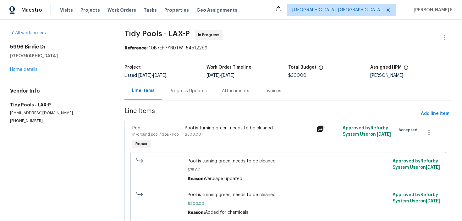
click at [176, 92] on div "Progress Updates" at bounding box center [188, 91] width 37 height 6
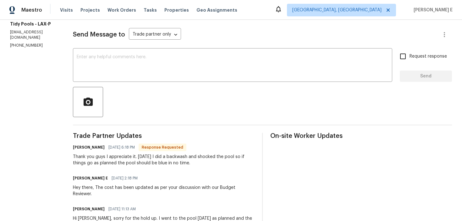
scroll to position [77, 0]
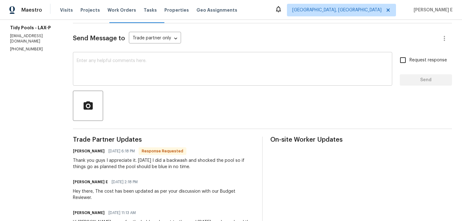
click at [159, 81] on div "x ​" at bounding box center [232, 69] width 319 height 32
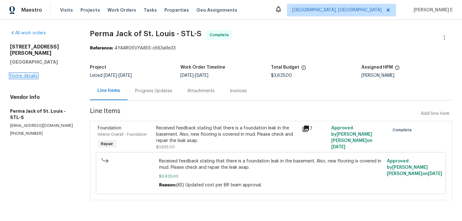
click at [28, 74] on link "Home details" at bounding box center [23, 76] width 27 height 4
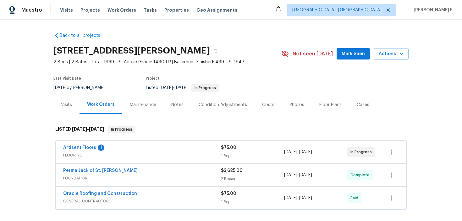
click at [80, 150] on span "Artisent Floors" at bounding box center [79, 147] width 33 height 6
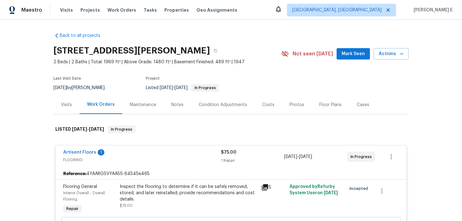
click at [82, 150] on span "Artisent Floors" at bounding box center [79, 152] width 33 height 6
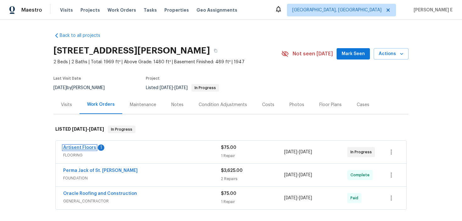
click at [85, 147] on link "Artisent Floors" at bounding box center [79, 147] width 33 height 4
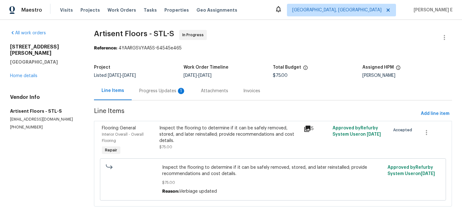
click at [158, 88] on div "Progress Updates 1" at bounding box center [162, 91] width 47 height 6
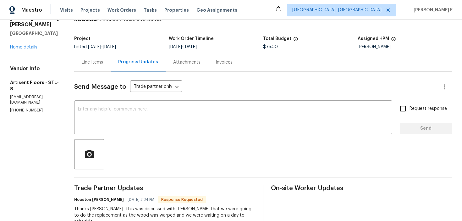
scroll to position [36, 0]
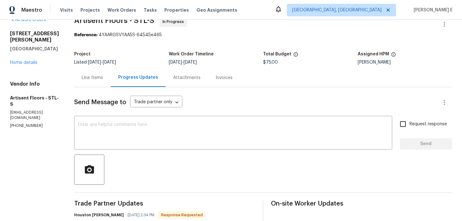
scroll to position [2, 0]
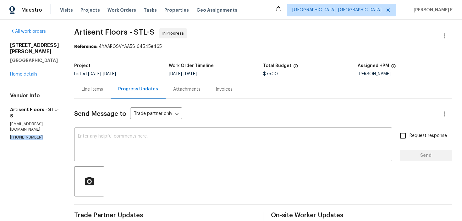
drag, startPoint x: 8, startPoint y: 121, endPoint x: 59, endPoint y: 121, distance: 50.6
copy p "[PHONE_NUMBER]"
drag, startPoint x: 59, startPoint y: 53, endPoint x: 10, endPoint y: 45, distance: 50.3
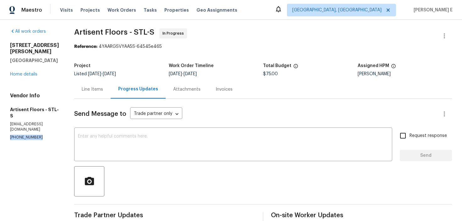
copy div "[STREET_ADDRESS][PERSON_NAME]"
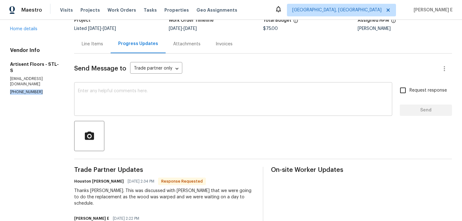
click at [147, 105] on textarea at bounding box center [233, 100] width 311 height 22
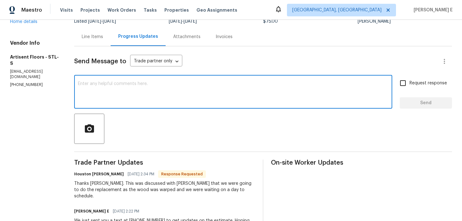
scroll to position [54, 0]
type textarea "B"
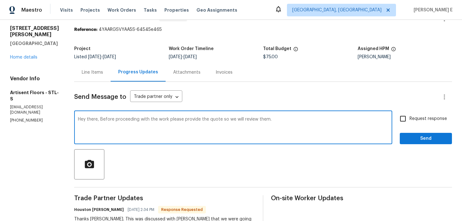
scroll to position [25, 0]
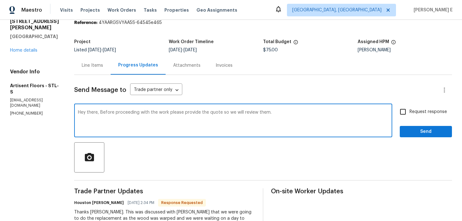
type textarea "Hey there, Before proceeding with the work please provide the quote so we will …"
click at [411, 108] on span "Request response" at bounding box center [428, 111] width 37 height 7
click at [410, 108] on input "Request response" at bounding box center [402, 111] width 13 height 13
checkbox input "true"
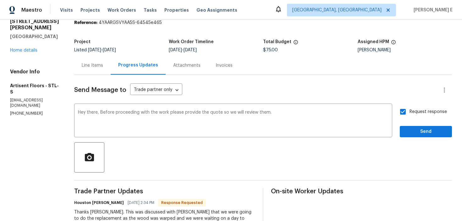
click at [417, 130] on span "Send" at bounding box center [426, 132] width 42 height 8
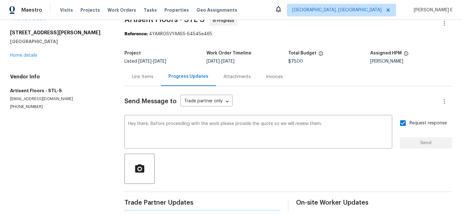
scroll to position [0, 0]
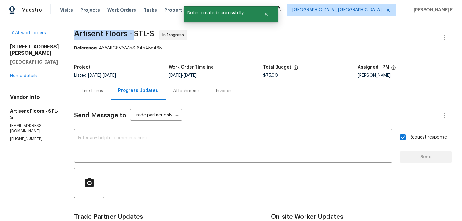
drag, startPoint x: 79, startPoint y: 37, endPoint x: 139, endPoint y: 36, distance: 60.1
click at [139, 36] on span "Artisent Floors - STL-S" at bounding box center [114, 34] width 80 height 8
copy span "Artisent Floors -"
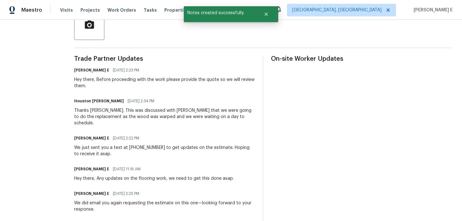
scroll to position [154, 0]
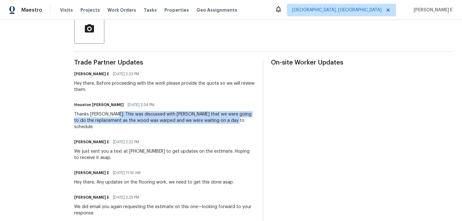
drag, startPoint x: 119, startPoint y: 115, endPoint x: 249, endPoint y: 118, distance: 130.5
click at [249, 118] on div "Thanks [PERSON_NAME]. This was discussed with [PERSON_NAME] that we were going …" at bounding box center [164, 120] width 181 height 19
copy div "This was discussed with [PERSON_NAME] that we were going to do the replacement …"
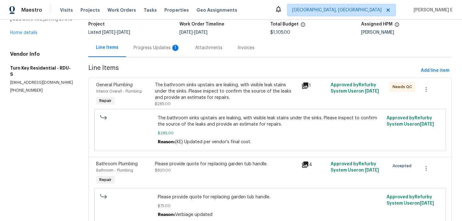
click at [156, 47] on div "Progress Updates 1" at bounding box center [157, 48] width 47 height 6
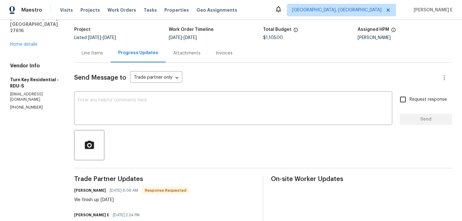
scroll to position [34, 0]
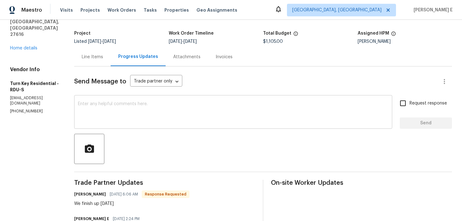
click at [169, 115] on textarea at bounding box center [233, 113] width 311 height 22
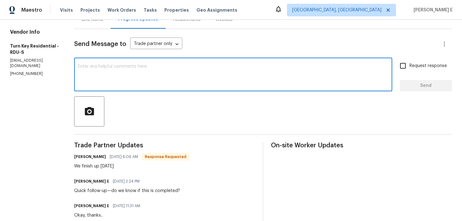
scroll to position [72, 0]
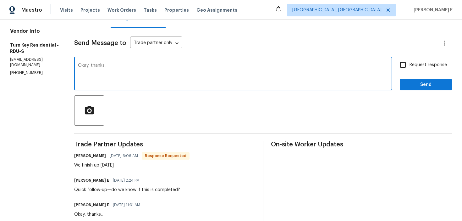
type textarea "Okay, thanks.."
click at [415, 79] on button "Send" at bounding box center [426, 85] width 52 height 12
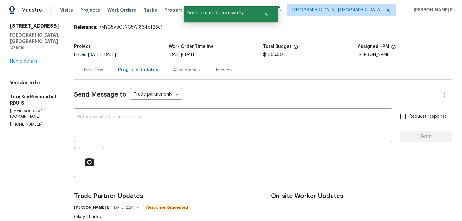
scroll to position [0, 0]
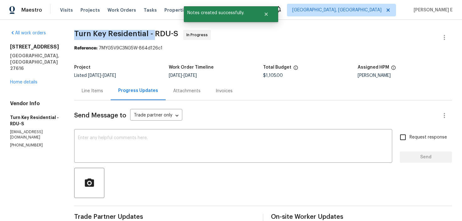
drag, startPoint x: 90, startPoint y: 36, endPoint x: 168, endPoint y: 36, distance: 78.3
click at [168, 36] on span "Turn Key Residential - RDU-S" at bounding box center [126, 34] width 104 height 8
copy span "Turn Key Residential -"
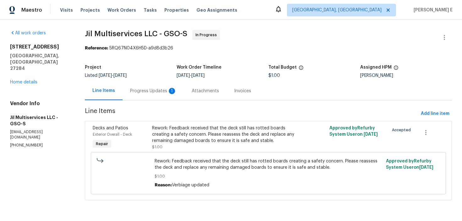
click at [146, 89] on div "Progress Updates 1" at bounding box center [153, 91] width 47 height 6
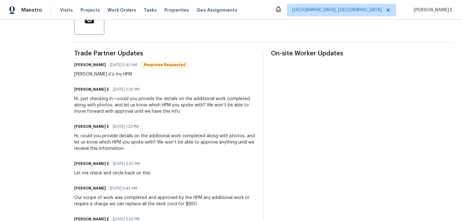
scroll to position [230, 0]
